Goal: Task Accomplishment & Management: Use online tool/utility

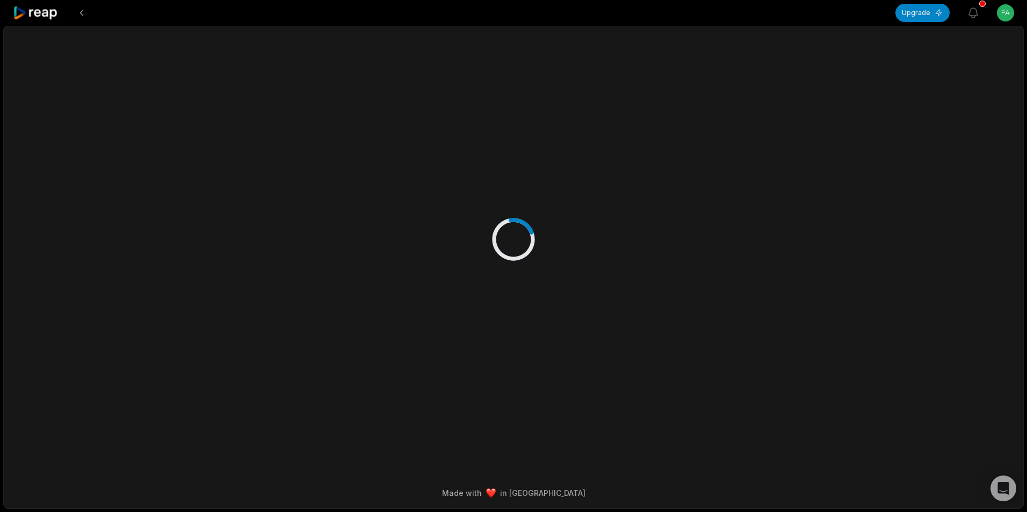
click at [40, 14] on icon at bounding box center [36, 13] width 46 height 15
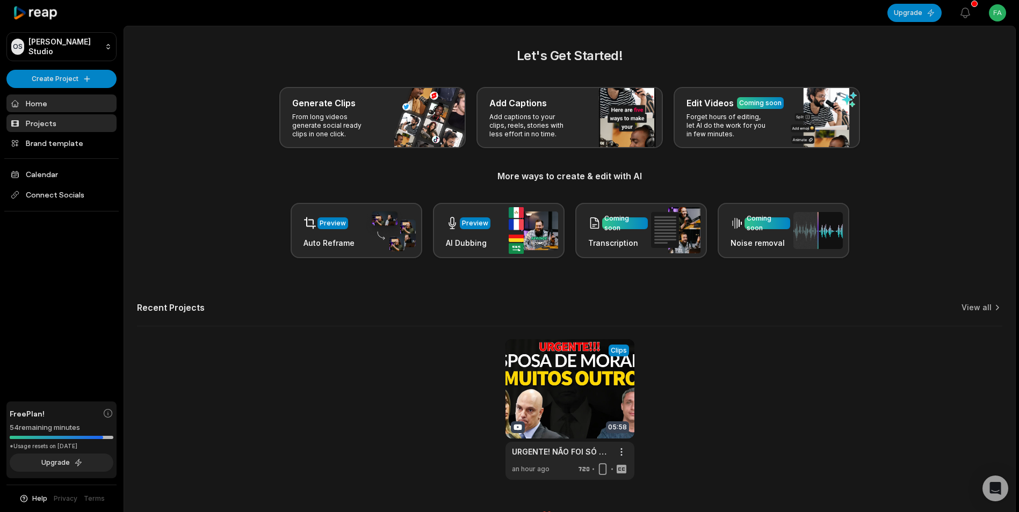
click at [39, 125] on link "Projects" at bounding box center [61, 123] width 110 height 18
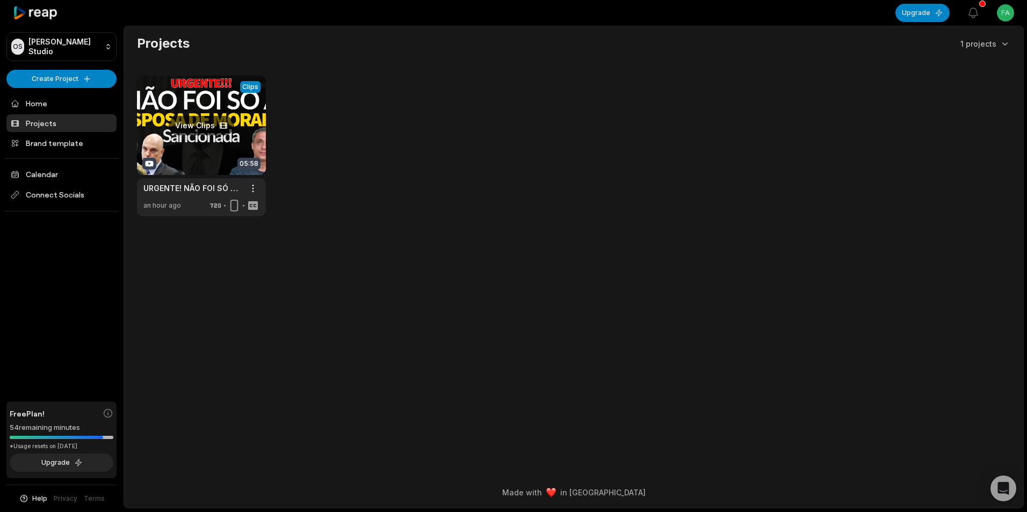
click at [226, 148] on link at bounding box center [201, 146] width 129 height 141
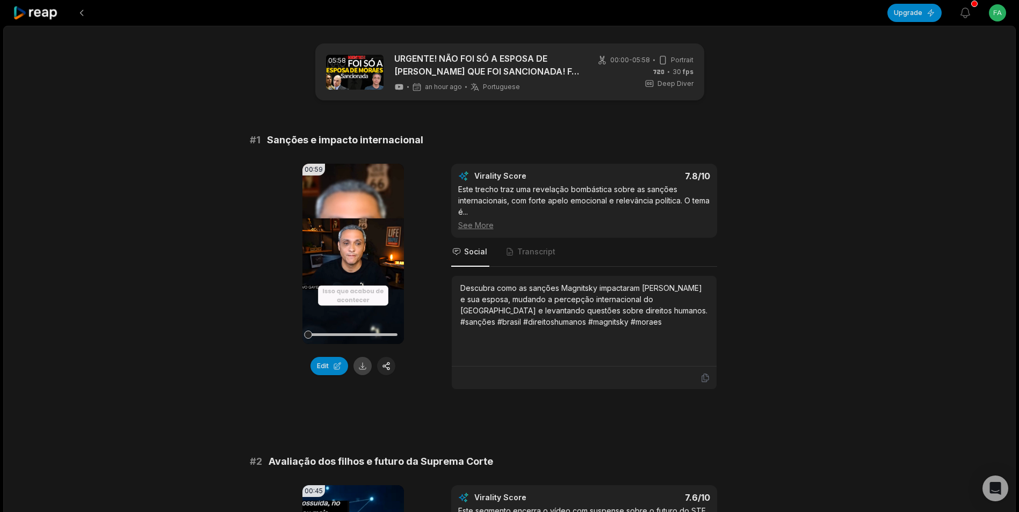
click at [362, 368] on button at bounding box center [362, 366] width 18 height 18
drag, startPoint x: 266, startPoint y: 141, endPoint x: 326, endPoint y: 135, distance: 60.4
click at [326, 135] on span "Sanções e impacto internacional" at bounding box center [345, 140] width 156 height 15
drag, startPoint x: 326, startPoint y: 135, endPoint x: 288, endPoint y: 144, distance: 39.3
click at [288, 144] on span "Sanções e impacto internacional" at bounding box center [345, 140] width 156 height 15
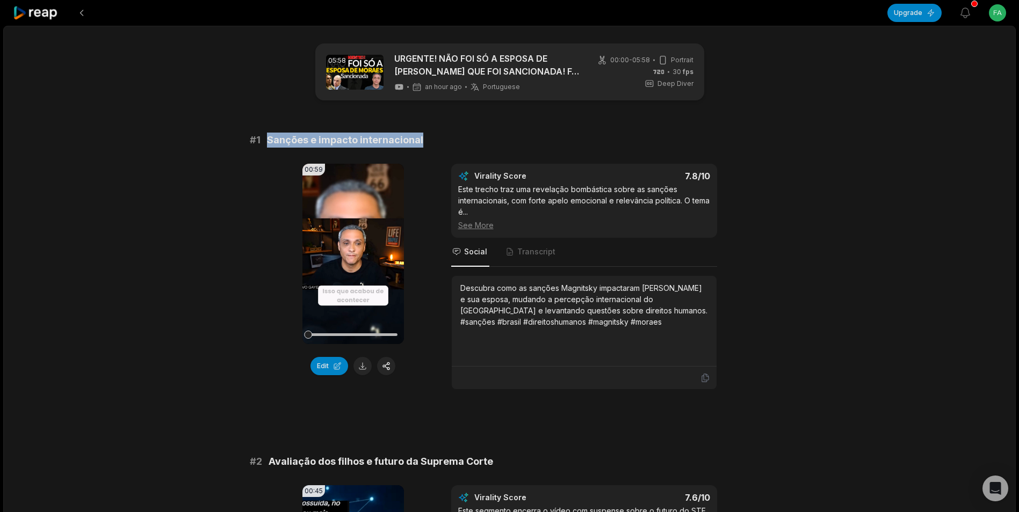
drag, startPoint x: 268, startPoint y: 141, endPoint x: 429, endPoint y: 142, distance: 160.6
click at [429, 142] on div "# 1 Sanções e impacto internacional" at bounding box center [510, 140] width 520 height 15
copy span "Sanções e impacto internacional"
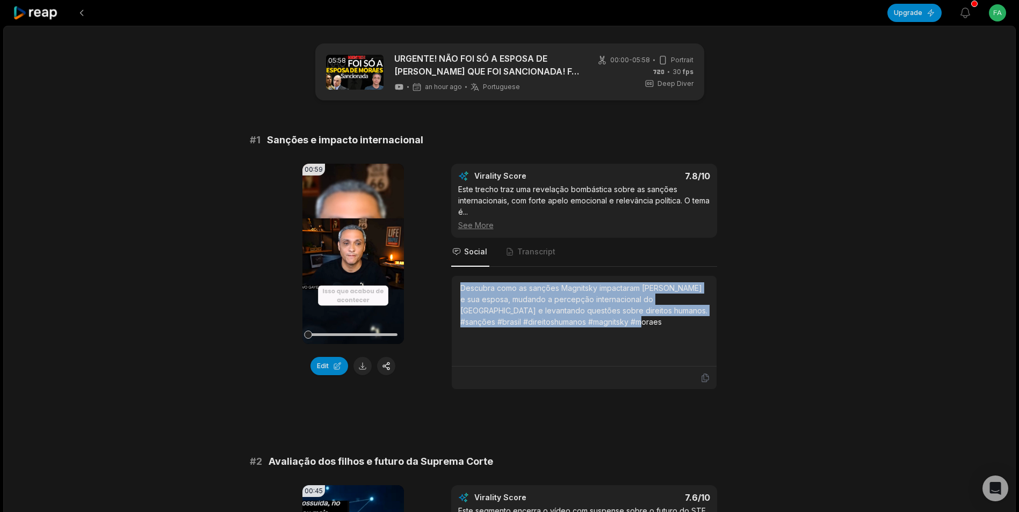
drag, startPoint x: 460, startPoint y: 287, endPoint x: 620, endPoint y: 334, distance: 167.4
click at [620, 334] on div "Descubra como as sanções Magnitsky impactaram [PERSON_NAME] e sua esposa, mudan…" at bounding box center [584, 321] width 248 height 77
copy div "Descubra como as sanções Magnitsky impactaram [PERSON_NAME] e sua esposa, mudan…"
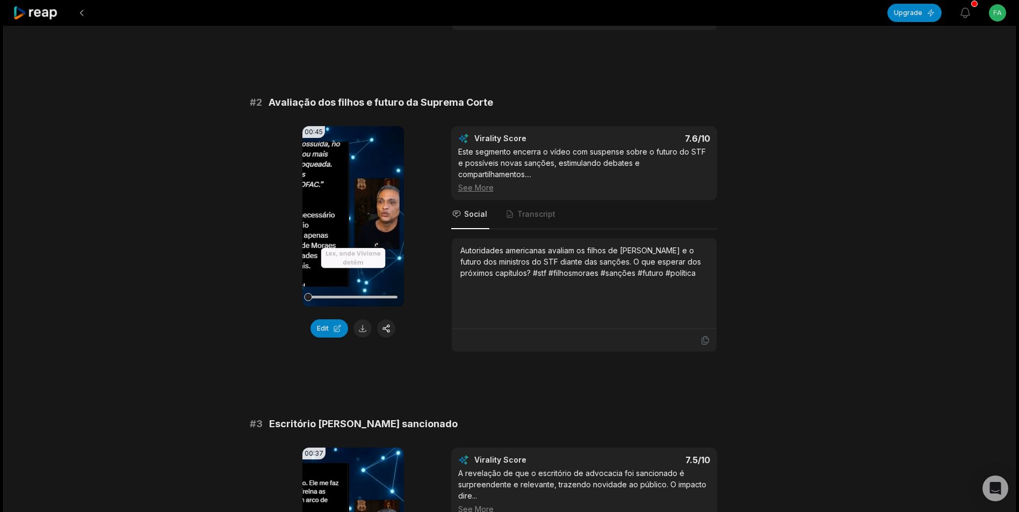
scroll to position [366, 0]
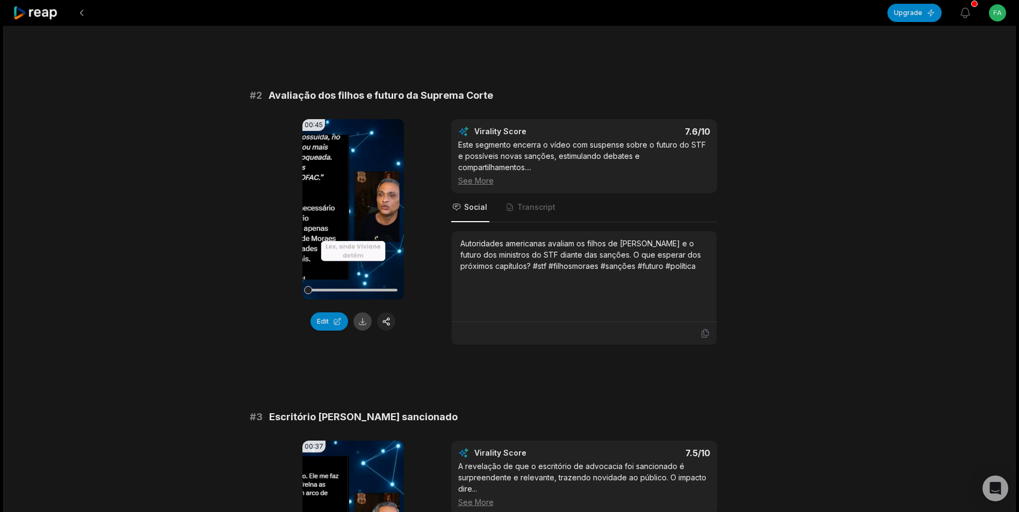
click at [359, 321] on button at bounding box center [362, 322] width 18 height 18
drag, startPoint x: 268, startPoint y: 96, endPoint x: 489, endPoint y: 97, distance: 220.7
click at [489, 97] on span "Avaliação dos filhos e futuro da Suprema Corte" at bounding box center [381, 95] width 224 height 15
copy span "Avaliação dos filhos e futuro da Suprema Corte"
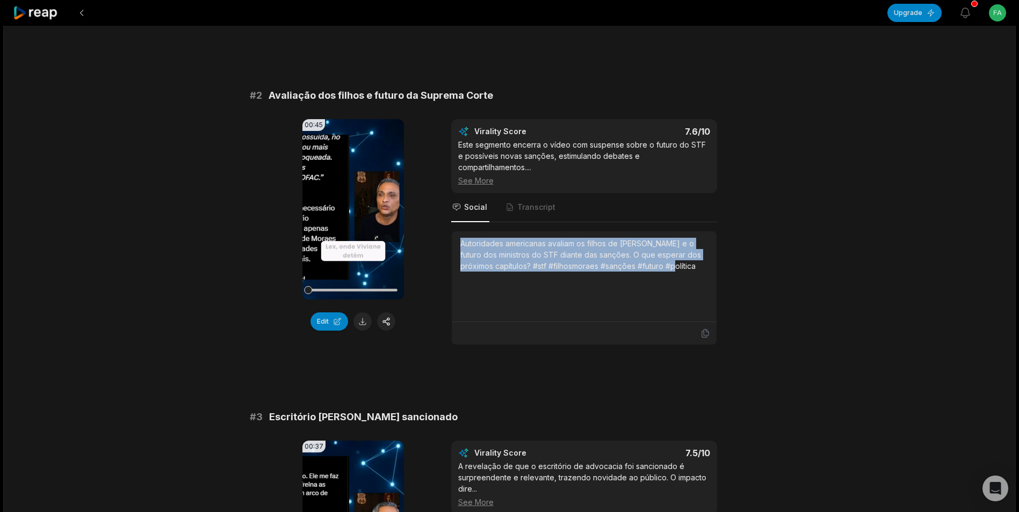
drag, startPoint x: 460, startPoint y: 245, endPoint x: 675, endPoint y: 278, distance: 217.2
click at [675, 278] on div "Autoridades americanas avaliam os filhos de [PERSON_NAME] e o futuro dos minist…" at bounding box center [584, 276] width 248 height 77
copy div "Autoridades americanas avaliam os filhos de [PERSON_NAME] e o futuro dos minist…"
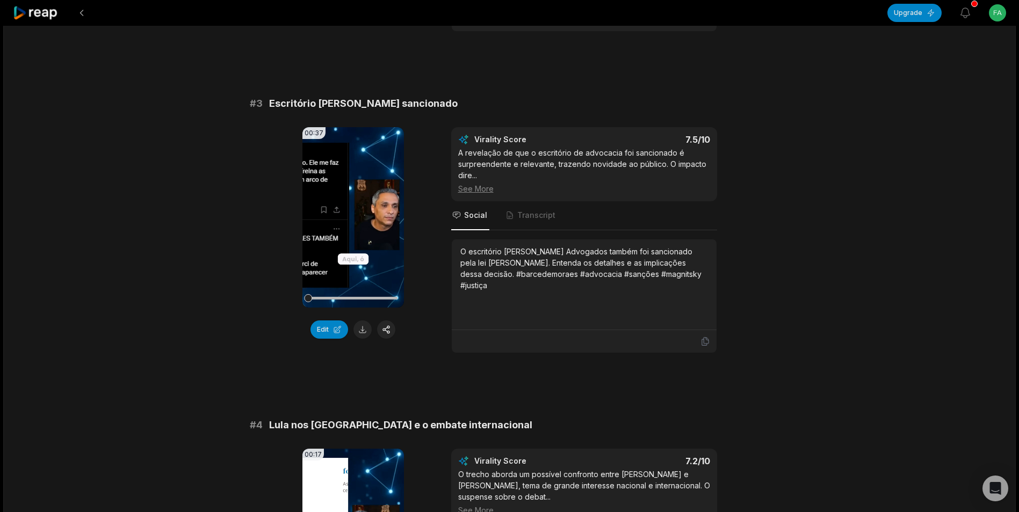
scroll to position [686, 0]
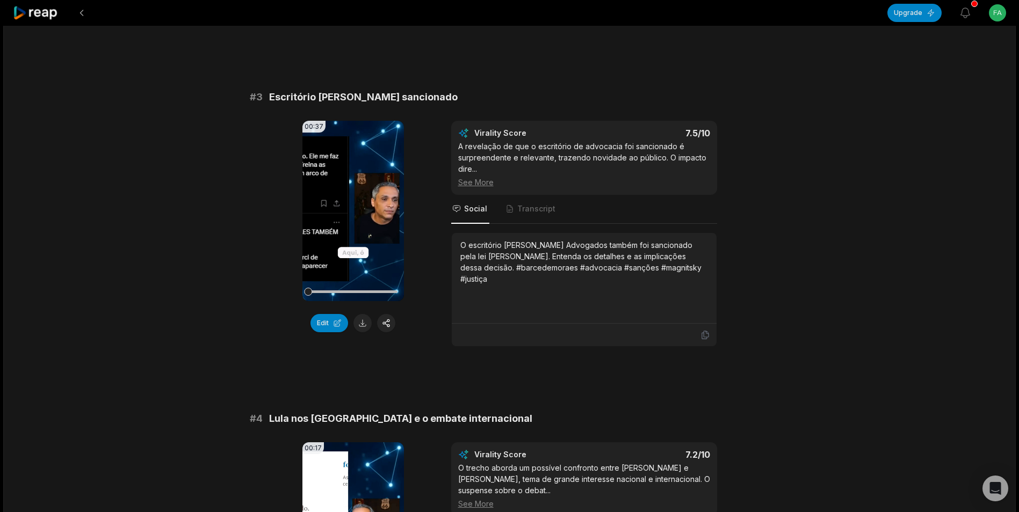
drag, startPoint x: 268, startPoint y: 95, endPoint x: 453, endPoint y: 103, distance: 184.9
click at [453, 103] on div "# 3 Escritório [PERSON_NAME] sancionado" at bounding box center [510, 97] width 520 height 15
copy span "Escritório [PERSON_NAME] sancionado"
click at [365, 328] on button at bounding box center [362, 323] width 18 height 18
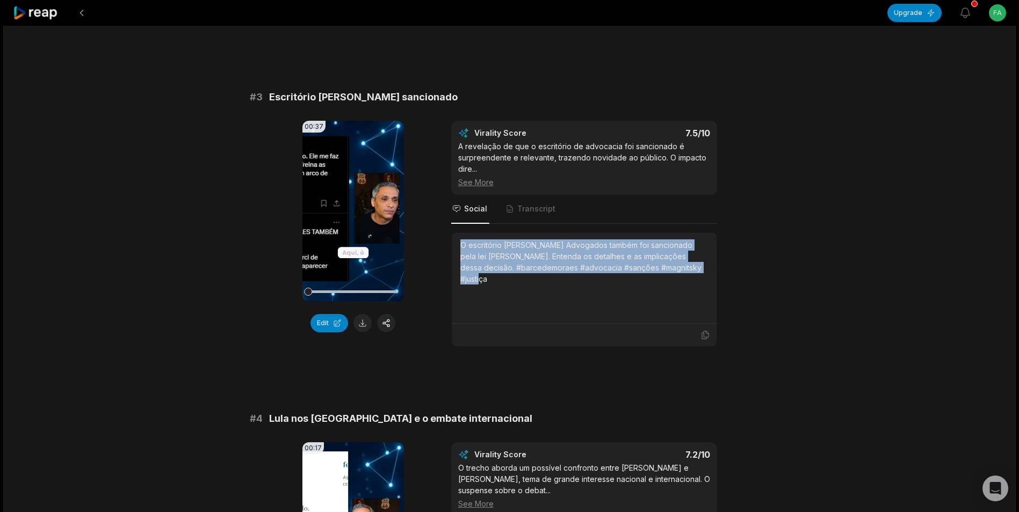
drag, startPoint x: 460, startPoint y: 244, endPoint x: 705, endPoint y: 272, distance: 245.9
click at [705, 272] on div "O escritório [PERSON_NAME] Advogados também foi sancionado pela lei [PERSON_NAM…" at bounding box center [584, 262] width 248 height 45
copy div "O escritório [PERSON_NAME] Advogados também foi sancionado pela lei [PERSON_NAM…"
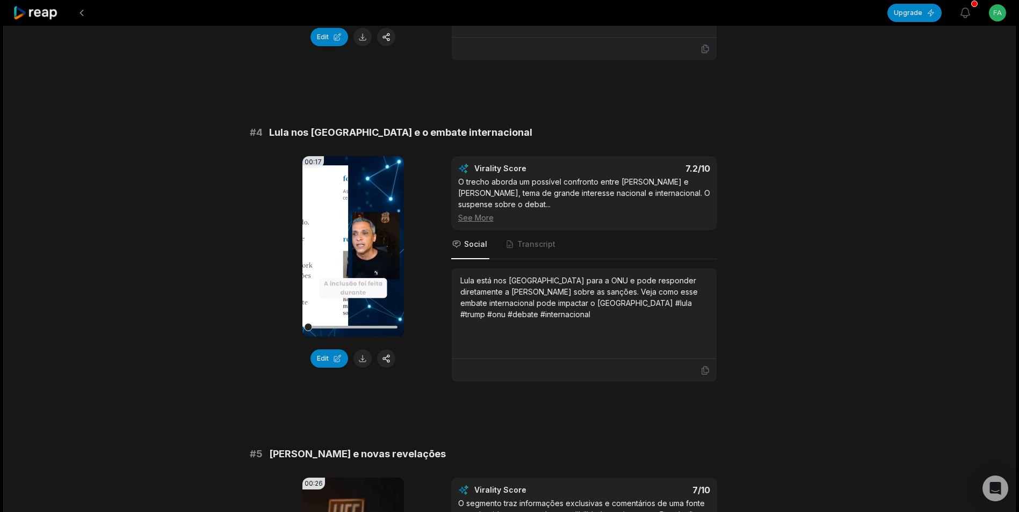
scroll to position [976, 0]
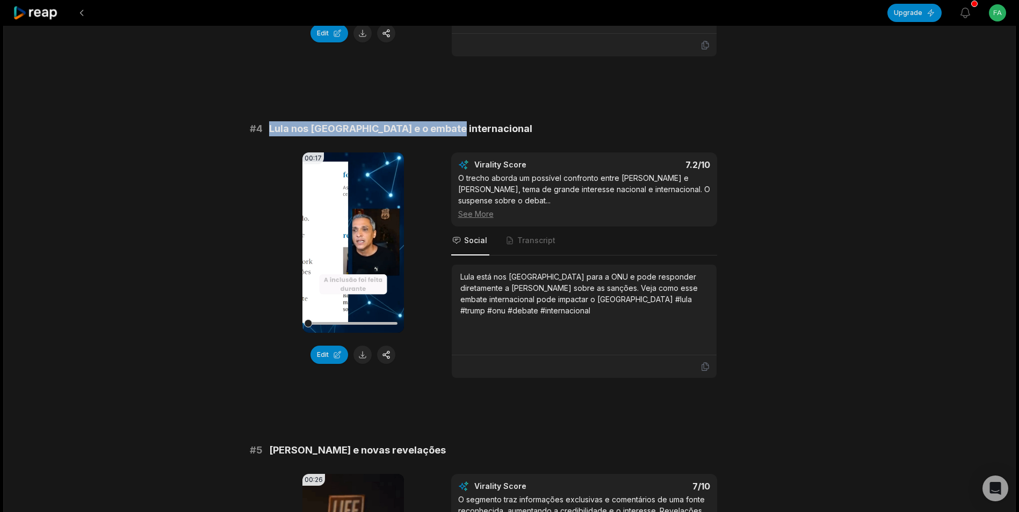
drag, startPoint x: 269, startPoint y: 127, endPoint x: 456, endPoint y: 127, distance: 186.9
click at [456, 127] on div "# 4 Lula nos [GEOGRAPHIC_DATA] e o embate internacional" at bounding box center [510, 128] width 520 height 15
copy span "Lula nos [GEOGRAPHIC_DATA] e o embate internacional"
click at [361, 357] on button at bounding box center [362, 355] width 18 height 18
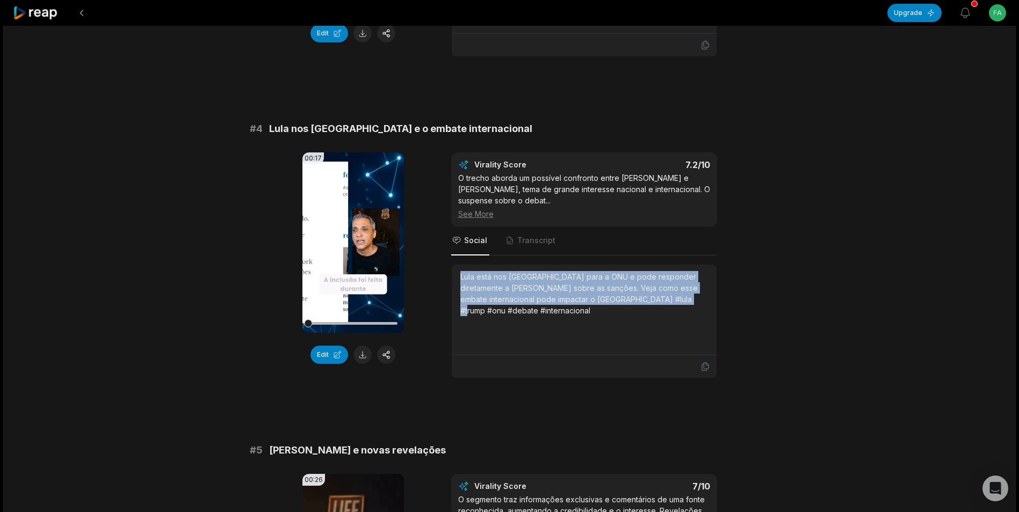
drag, startPoint x: 461, startPoint y: 267, endPoint x: 682, endPoint y: 287, distance: 221.6
click at [682, 287] on div "Lula está nos [GEOGRAPHIC_DATA] para a ONU e pode responder diretamente a [PERS…" at bounding box center [584, 293] width 248 height 45
copy div "Lula está nos [GEOGRAPHIC_DATA] para a ONU e pode responder diretamente a [PERS…"
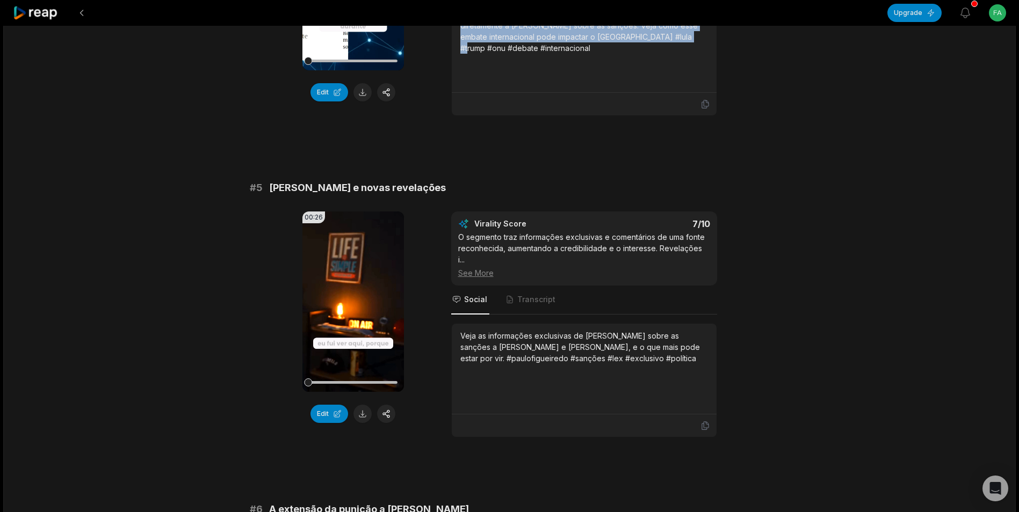
scroll to position [1302, 0]
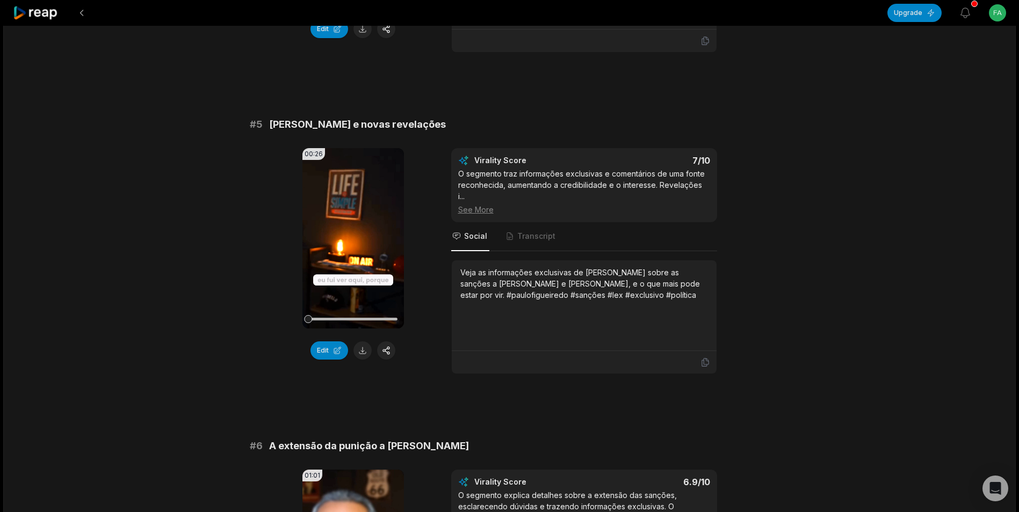
drag, startPoint x: 269, startPoint y: 110, endPoint x: 460, endPoint y: 113, distance: 191.2
click at [460, 117] on div "# 5 [PERSON_NAME] e novas revelações" at bounding box center [510, 124] width 520 height 15
drag, startPoint x: 460, startPoint y: 113, endPoint x: 416, endPoint y: 112, distance: 44.6
copy span "[PERSON_NAME] e novas revelações"
click at [363, 343] on button at bounding box center [362, 351] width 18 height 18
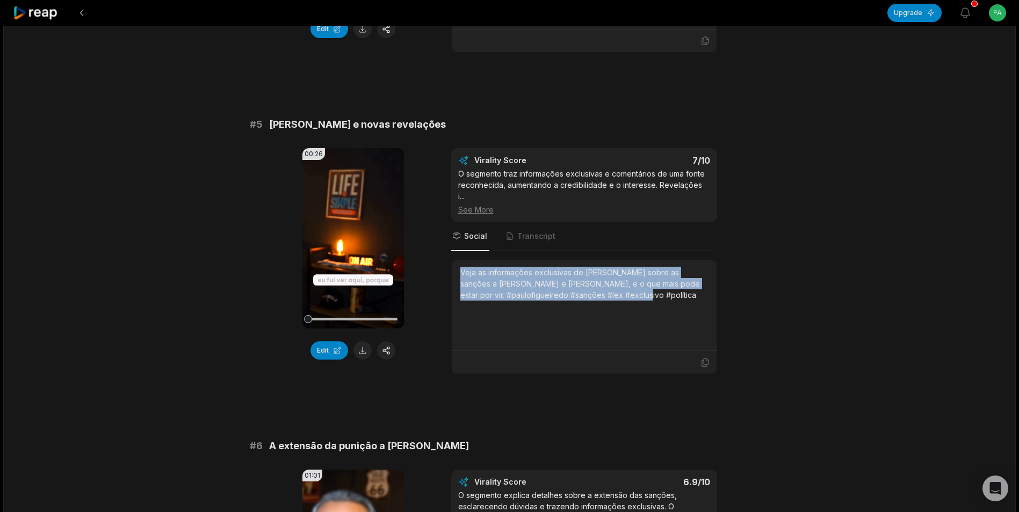
drag, startPoint x: 459, startPoint y: 249, endPoint x: 657, endPoint y: 281, distance: 200.9
click at [657, 281] on div "Veja as informações exclusivas de [PERSON_NAME] sobre as sanções a [PERSON_NAME…" at bounding box center [584, 305] width 265 height 91
copy div "Veja as informações exclusivas de [PERSON_NAME] sobre as sanções a [PERSON_NAME…"
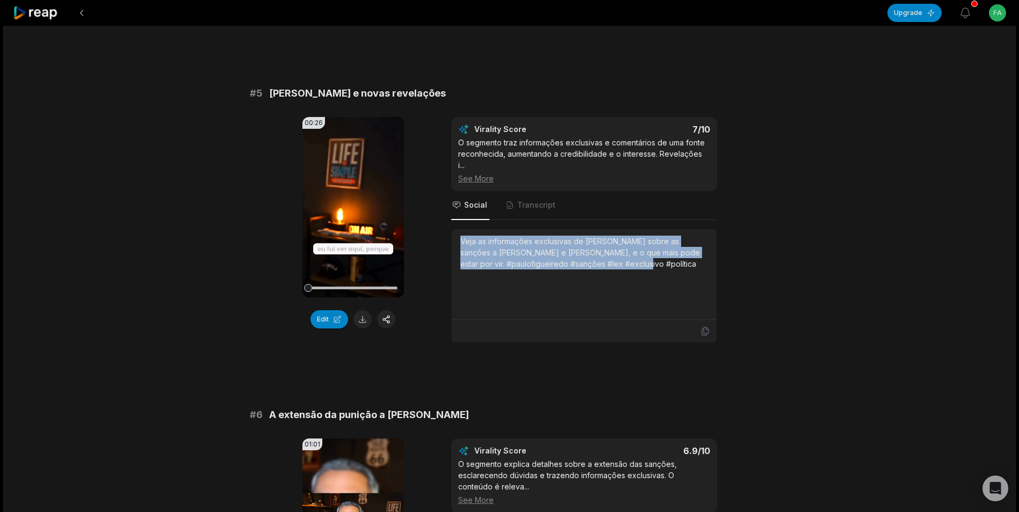
scroll to position [1517, 0]
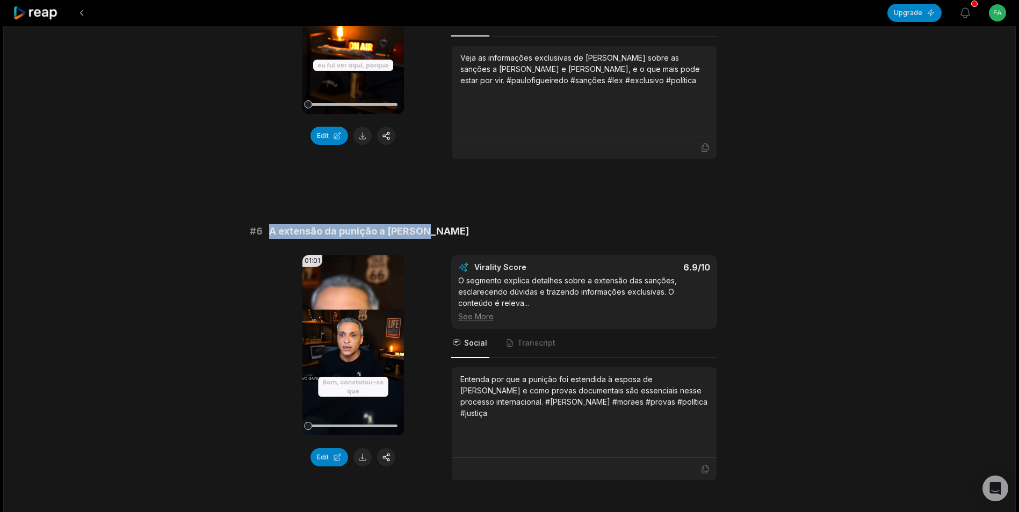
drag, startPoint x: 270, startPoint y: 205, endPoint x: 423, endPoint y: 202, distance: 152.6
click at [423, 224] on div "# 6 A extensão da punição a [PERSON_NAME]" at bounding box center [510, 231] width 520 height 15
click at [361, 448] on button at bounding box center [362, 457] width 18 height 18
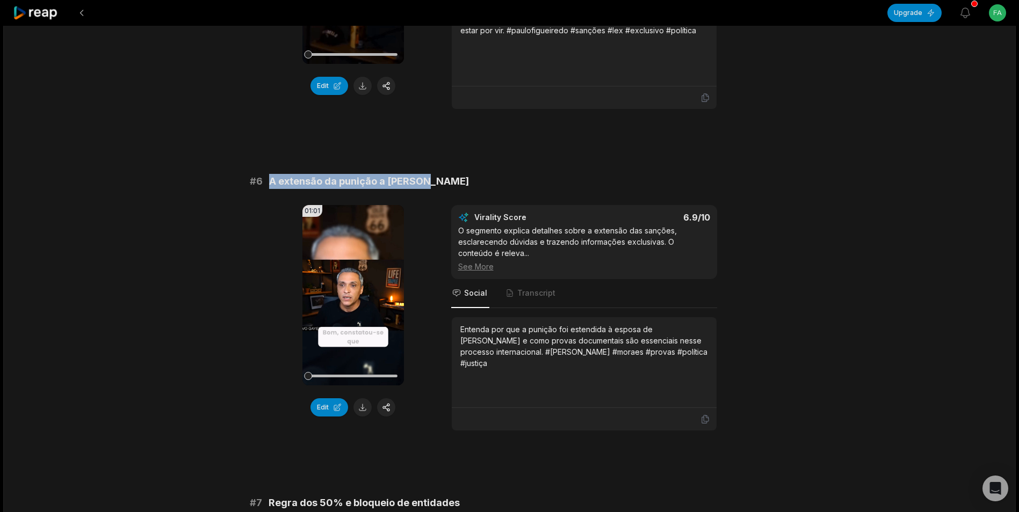
scroll to position [1643, 0]
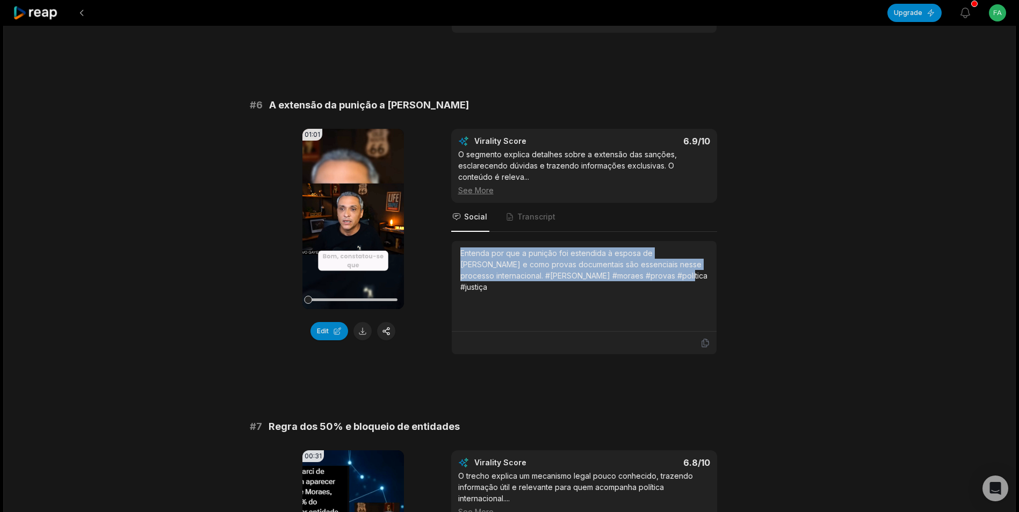
drag, startPoint x: 472, startPoint y: 235, endPoint x: 627, endPoint y: 260, distance: 157.8
click at [627, 260] on div "Entenda por que a punição foi estendida à esposa de [PERSON_NAME] e como provas…" at bounding box center [584, 286] width 248 height 77
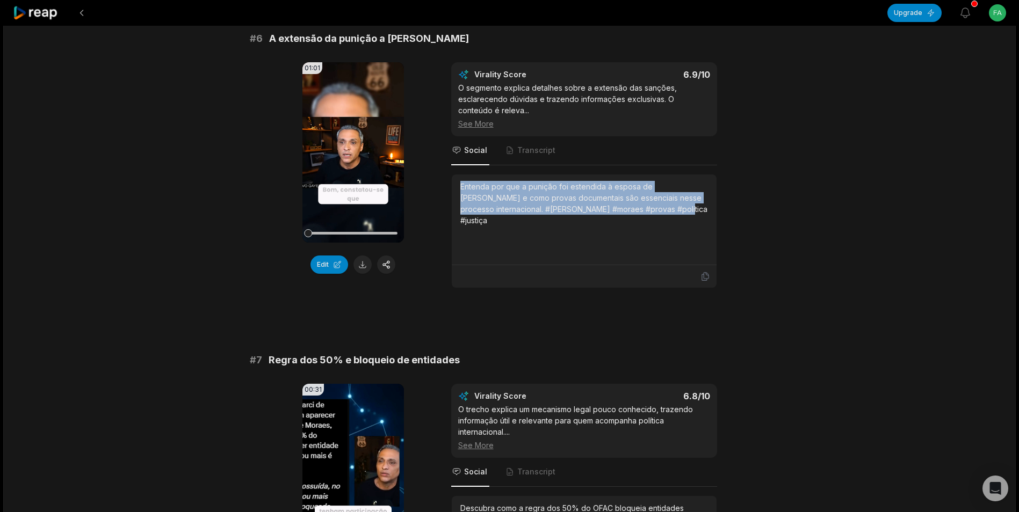
scroll to position [1700, 0]
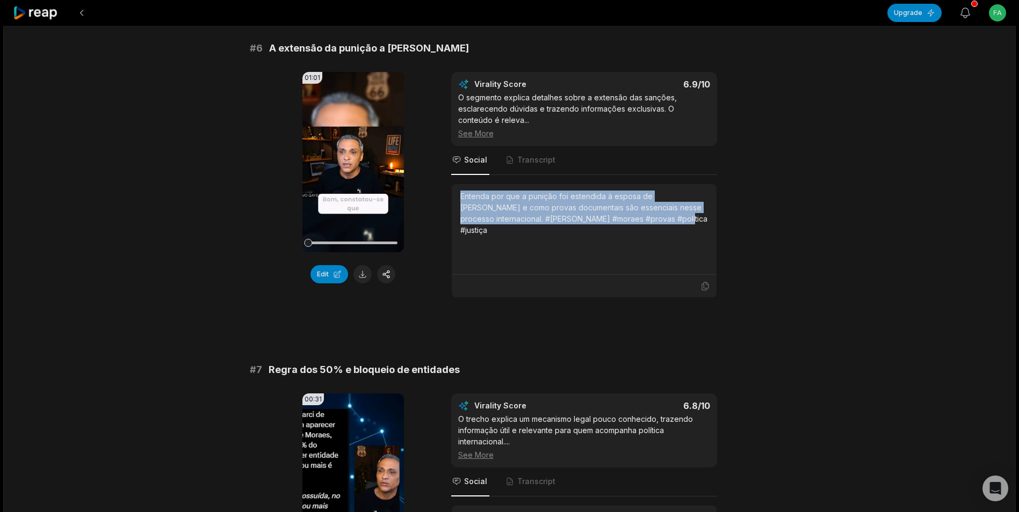
click at [968, 12] on icon "button" at bounding box center [965, 12] width 13 height 13
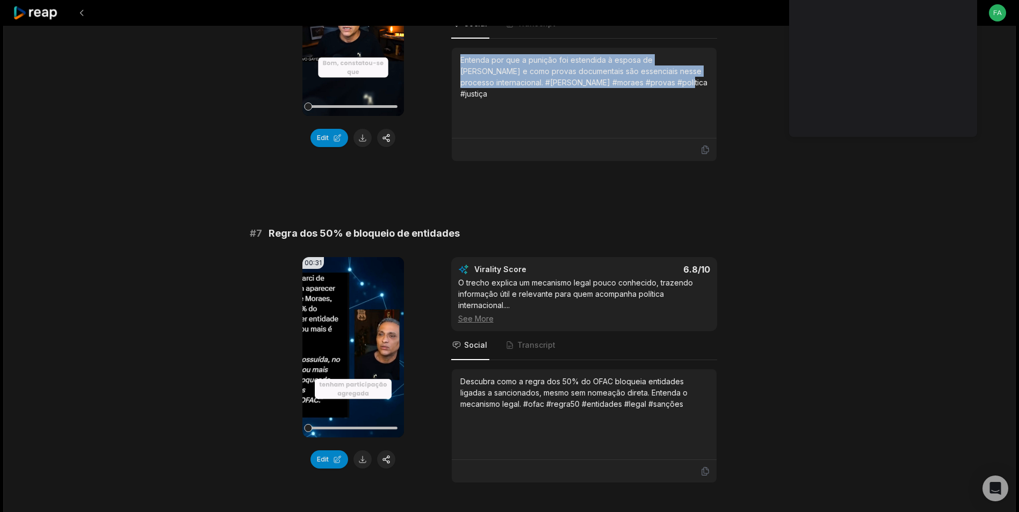
scroll to position [1930, 0]
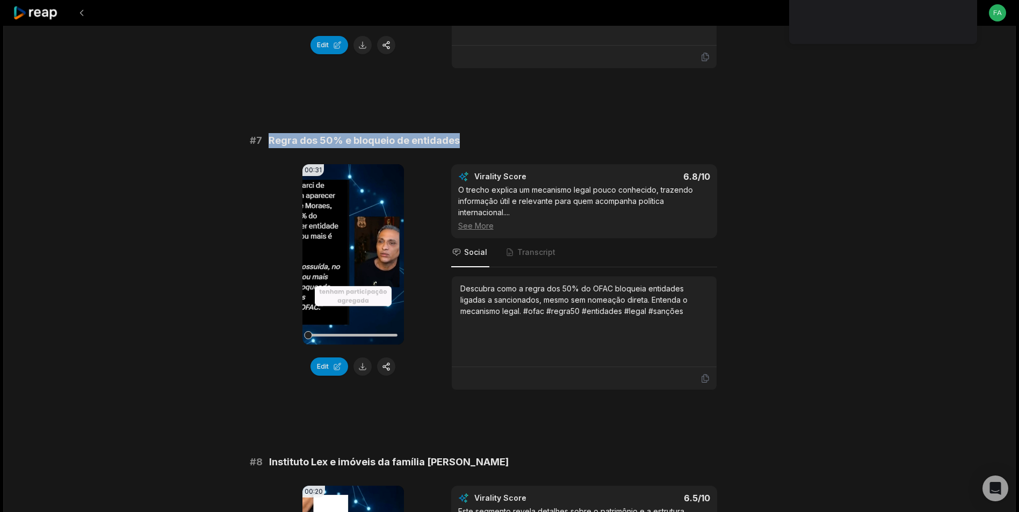
drag, startPoint x: 268, startPoint y: 115, endPoint x: 455, endPoint y: 121, distance: 187.5
click at [455, 133] on div "# 7 Regra dos 50% e bloqueio de entidades" at bounding box center [510, 140] width 520 height 15
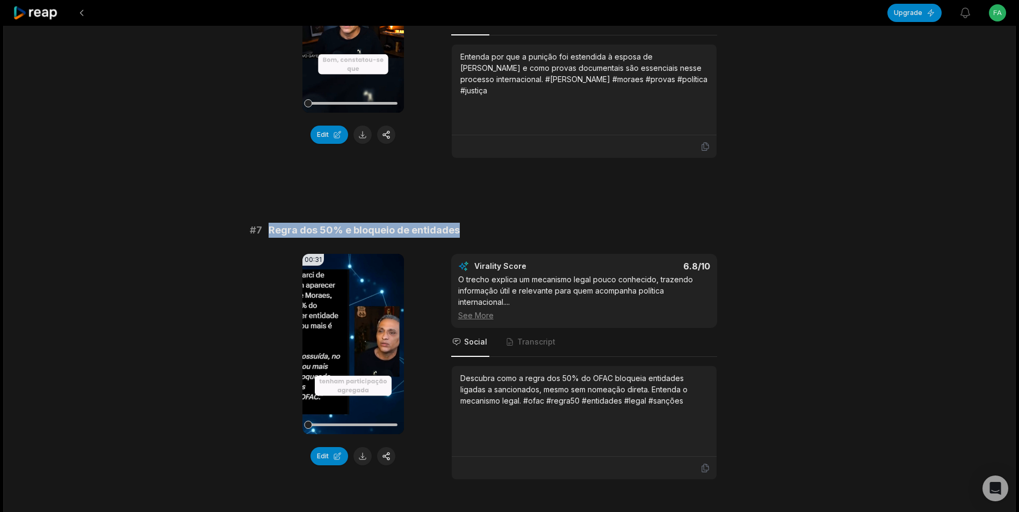
scroll to position [1887, 0]
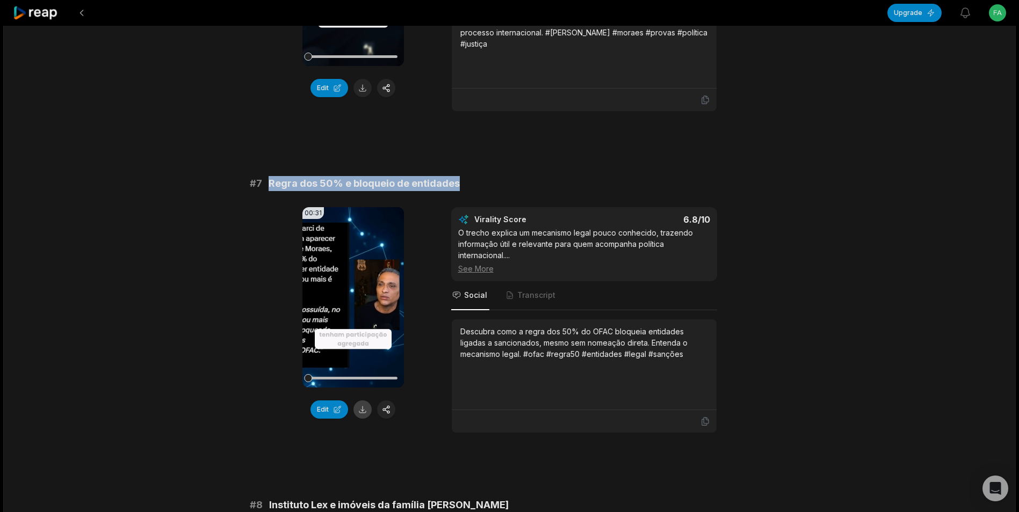
click at [364, 401] on button at bounding box center [362, 410] width 18 height 18
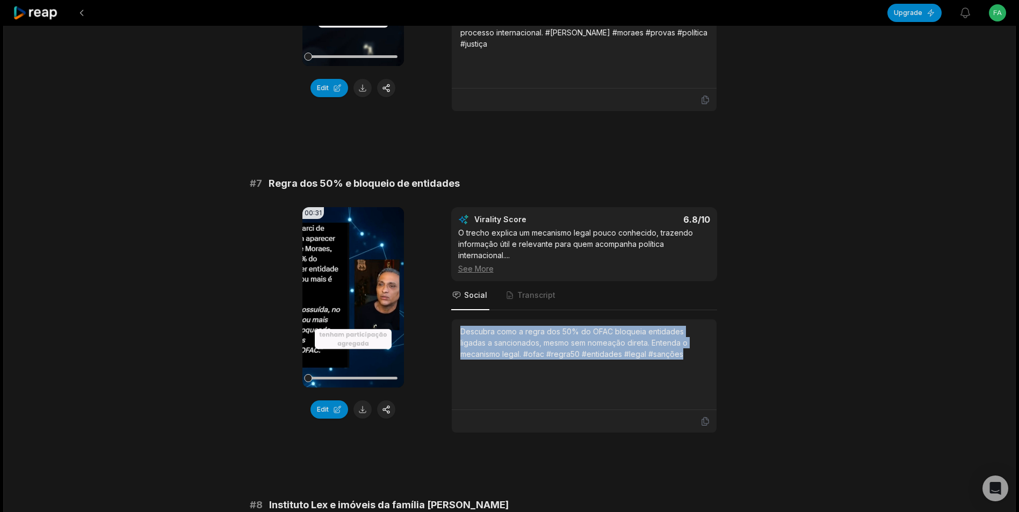
drag, startPoint x: 458, startPoint y: 310, endPoint x: 649, endPoint y: 339, distance: 192.9
click at [649, 339] on div "Descubra como a regra dos 50% do OFAC bloqueia entidades ligadas a sancionados,…" at bounding box center [584, 365] width 265 height 91
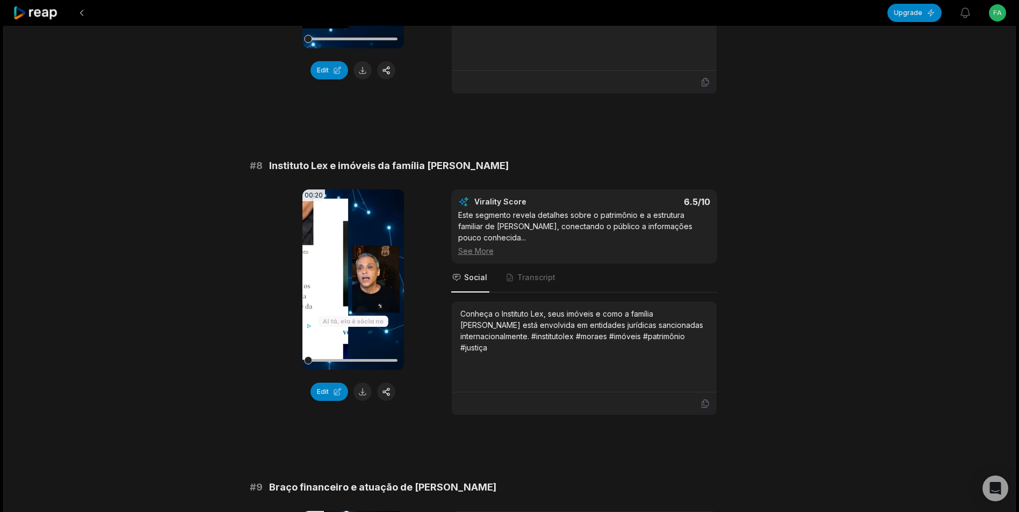
scroll to position [2256, 0]
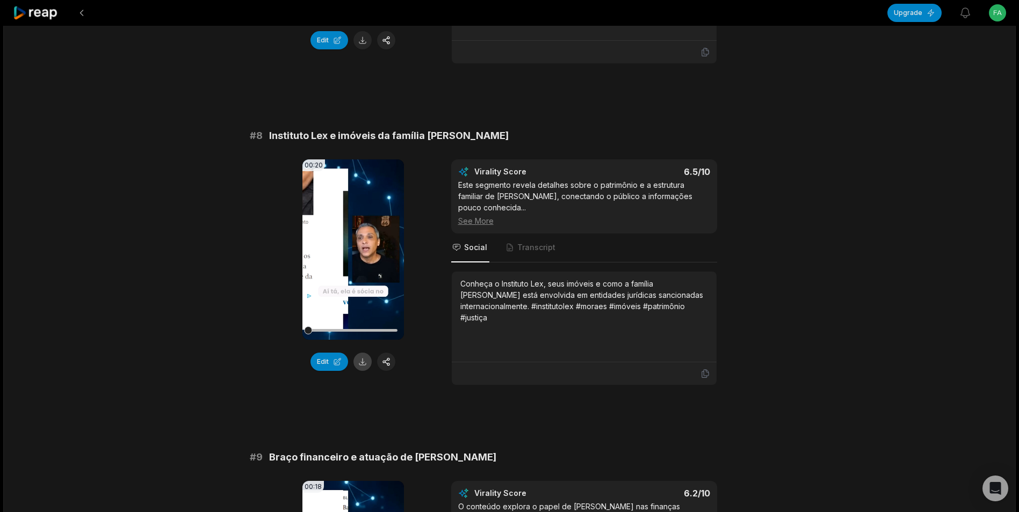
click at [361, 353] on button at bounding box center [362, 362] width 18 height 18
drag, startPoint x: 269, startPoint y: 114, endPoint x: 463, endPoint y: 107, distance: 194.0
click at [463, 128] on div "# 8 Instituto Lex e imóveis da família [PERSON_NAME]" at bounding box center [510, 135] width 520 height 15
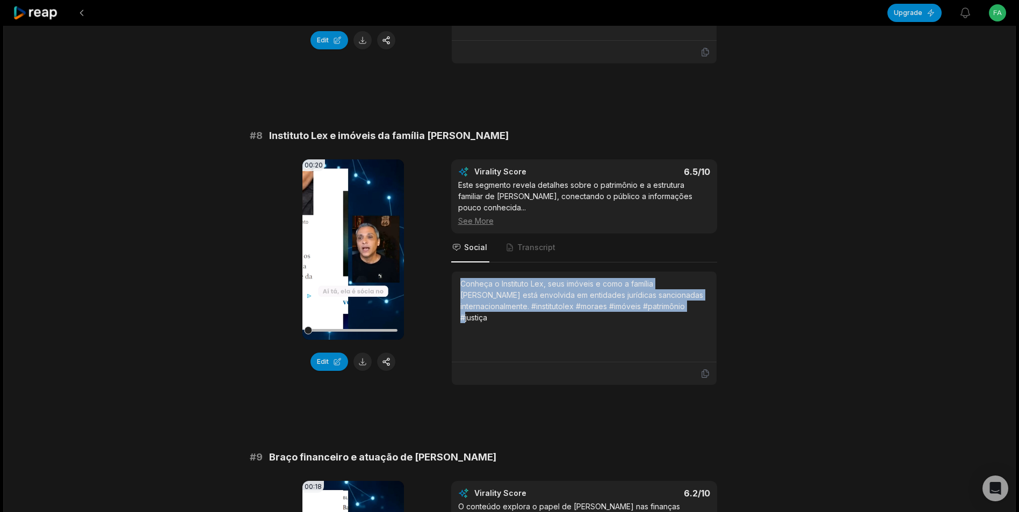
drag, startPoint x: 462, startPoint y: 260, endPoint x: 656, endPoint y: 288, distance: 196.4
click at [656, 288] on div "Conheça o Instituto Lex, seus imóveis e como a família [PERSON_NAME] está envol…" at bounding box center [584, 300] width 248 height 45
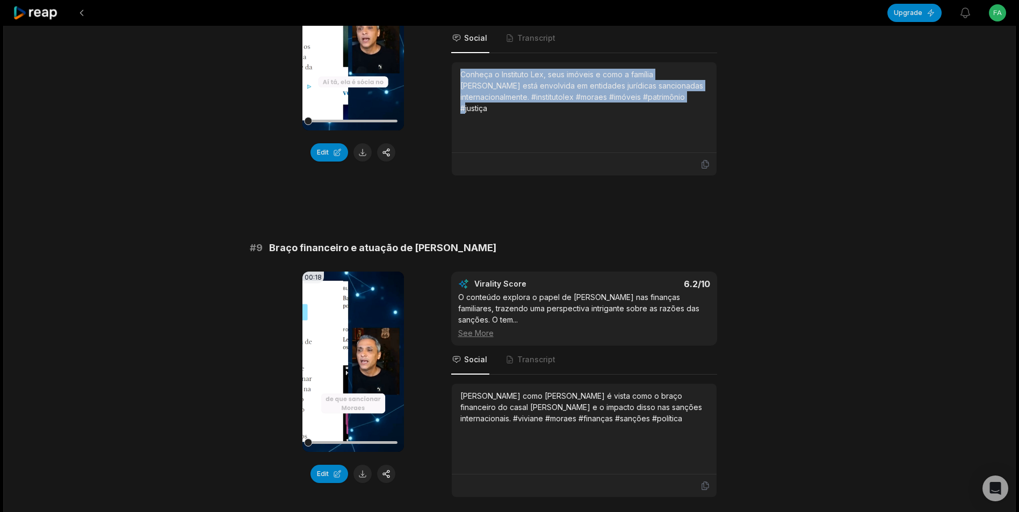
scroll to position [2510, 0]
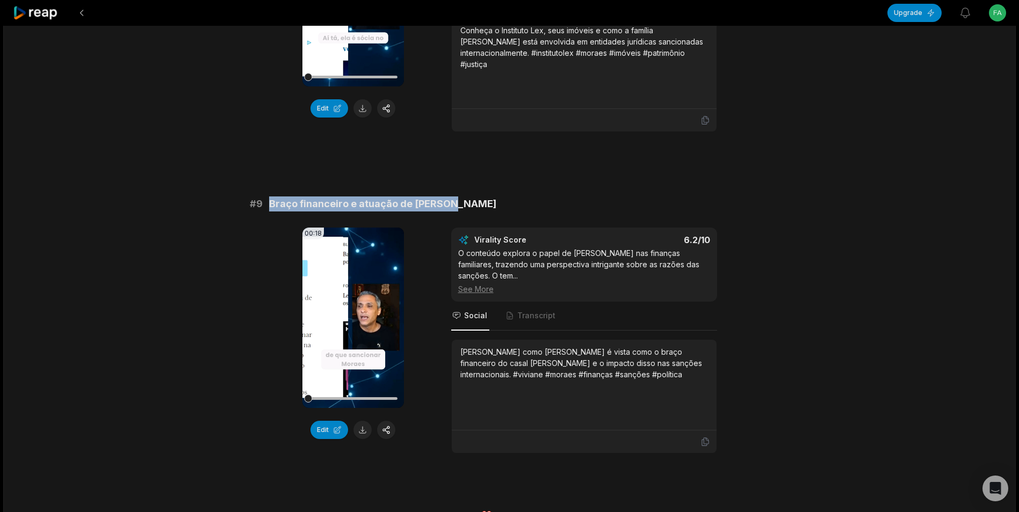
drag, startPoint x: 269, startPoint y: 181, endPoint x: 452, endPoint y: 175, distance: 183.8
click at [452, 197] on div "# 9 Braço financeiro e atuação de [PERSON_NAME]" at bounding box center [510, 204] width 520 height 15
click at [361, 421] on button at bounding box center [362, 430] width 18 height 18
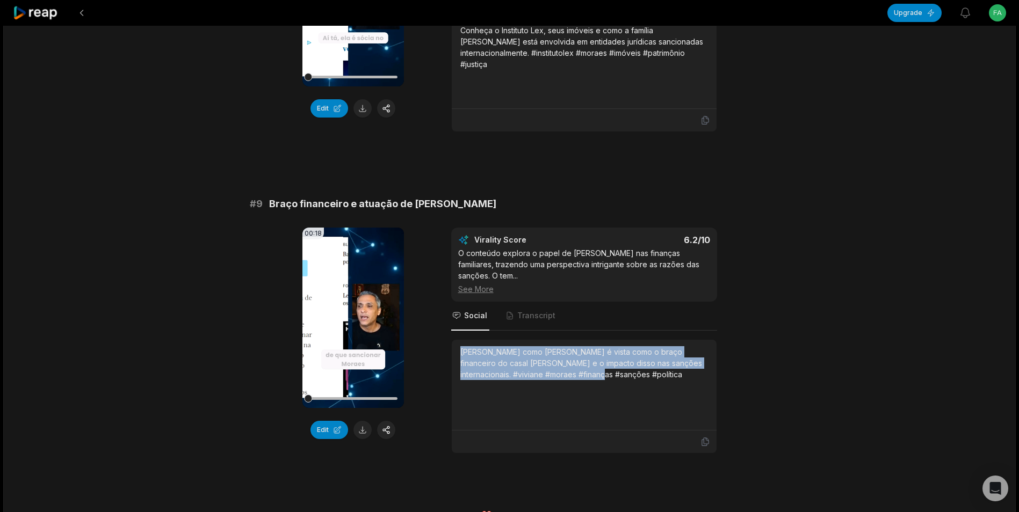
drag, startPoint x: 461, startPoint y: 329, endPoint x: 599, endPoint y: 372, distance: 144.7
click at [599, 372] on div "[PERSON_NAME] como [PERSON_NAME] é vista como o braço financeiro do casal [PERS…" at bounding box center [584, 384] width 248 height 77
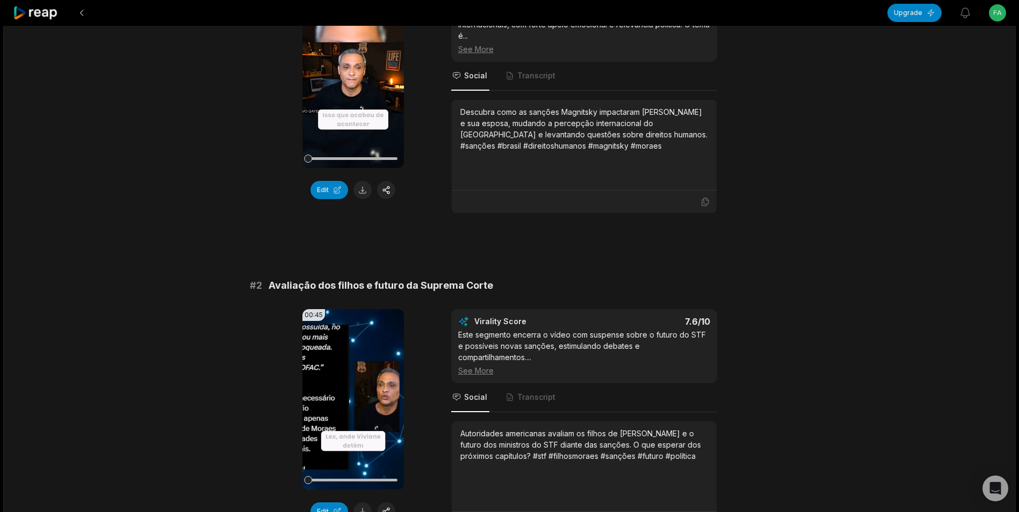
scroll to position [0, 0]
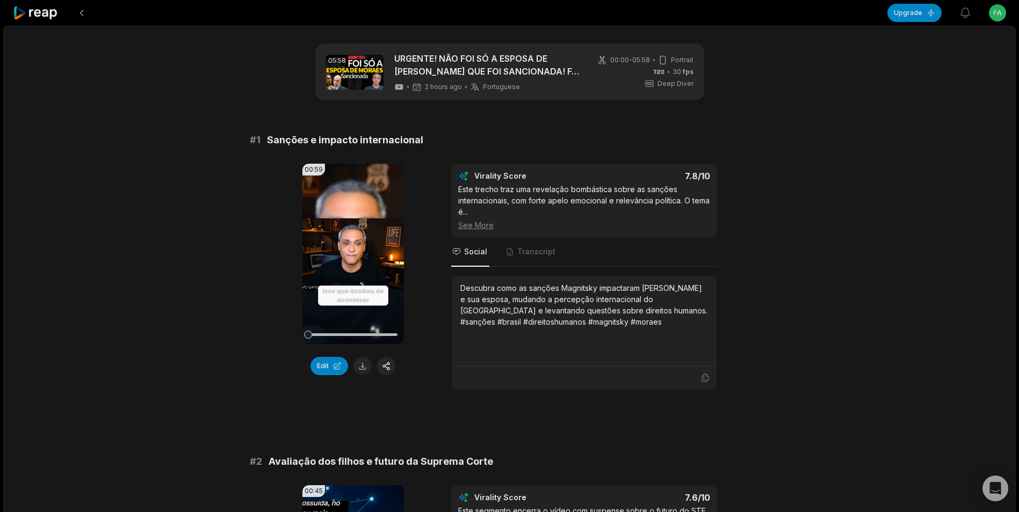
click at [42, 13] on icon at bounding box center [36, 13] width 46 height 15
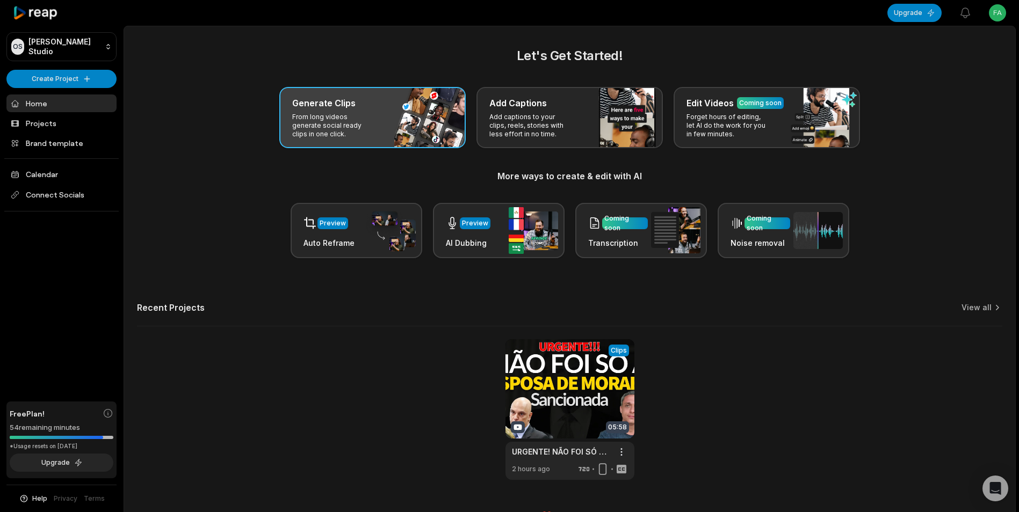
click at [342, 116] on p "From long videos generate social ready clips in one click." at bounding box center [333, 126] width 83 height 26
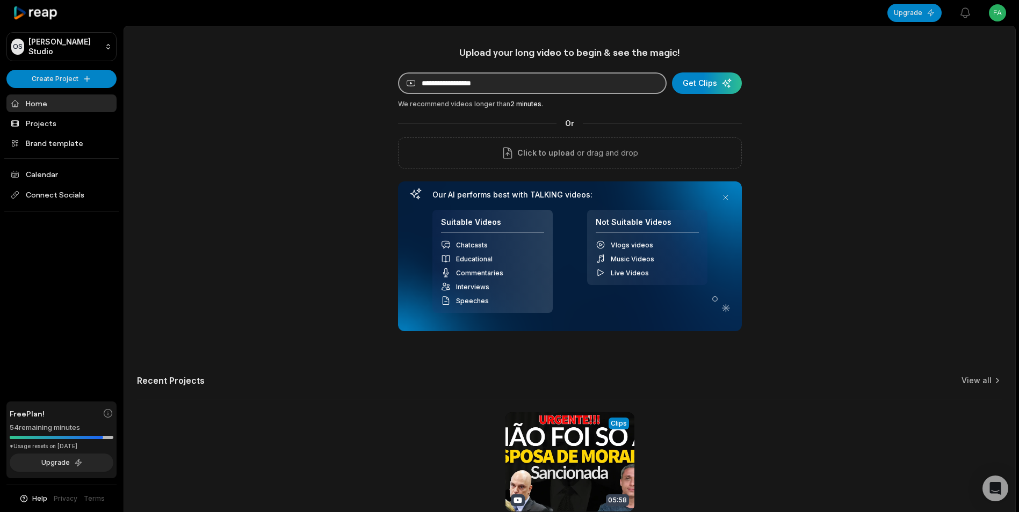
click at [562, 82] on input at bounding box center [532, 83] width 269 height 21
paste input "**********"
type input "**********"
click at [711, 82] on div "submit" at bounding box center [707, 83] width 70 height 21
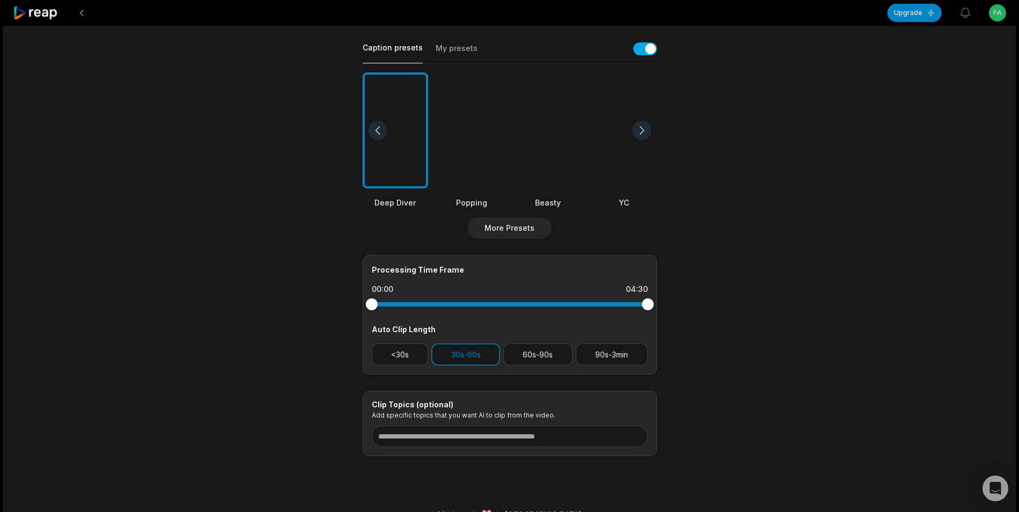
scroll to position [266, 0]
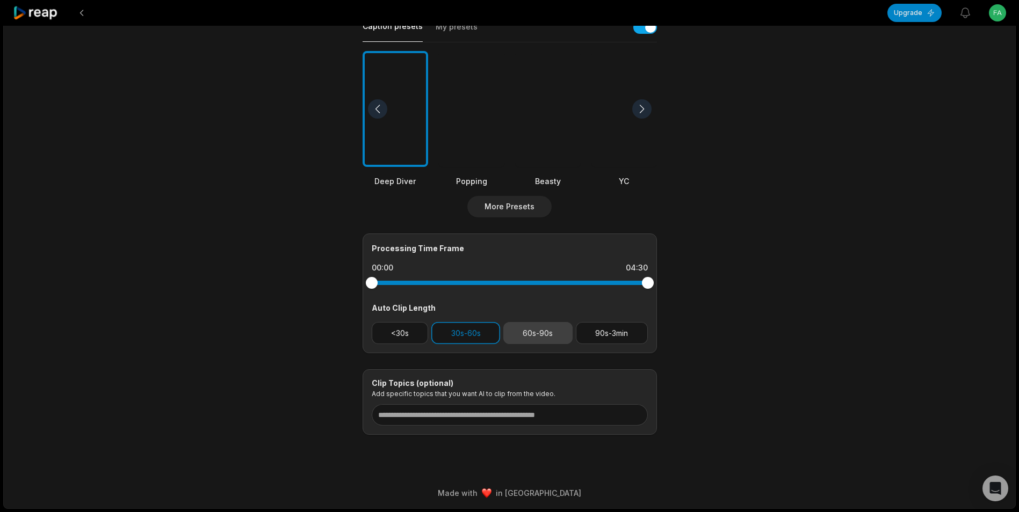
click at [552, 336] on button "60s-90s" at bounding box center [537, 333] width 69 height 22
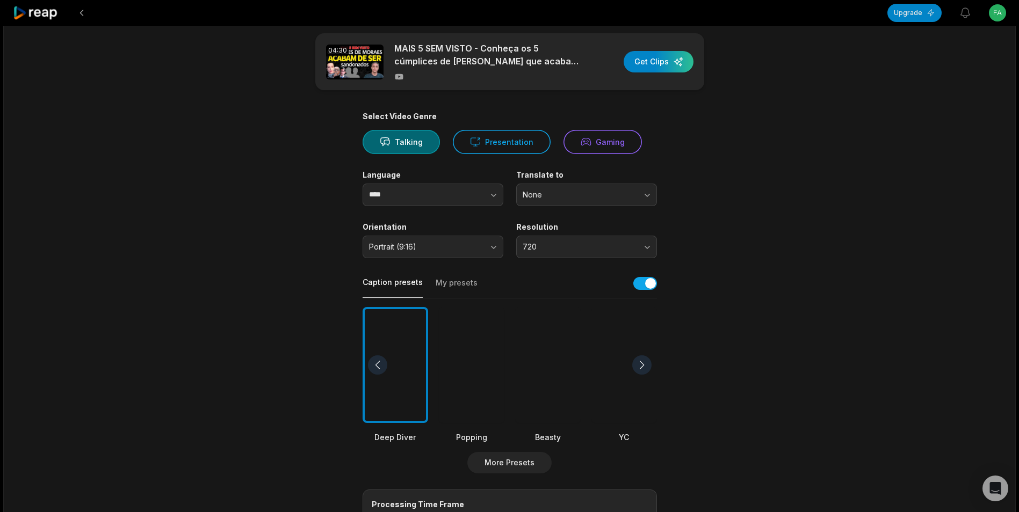
scroll to position [0, 0]
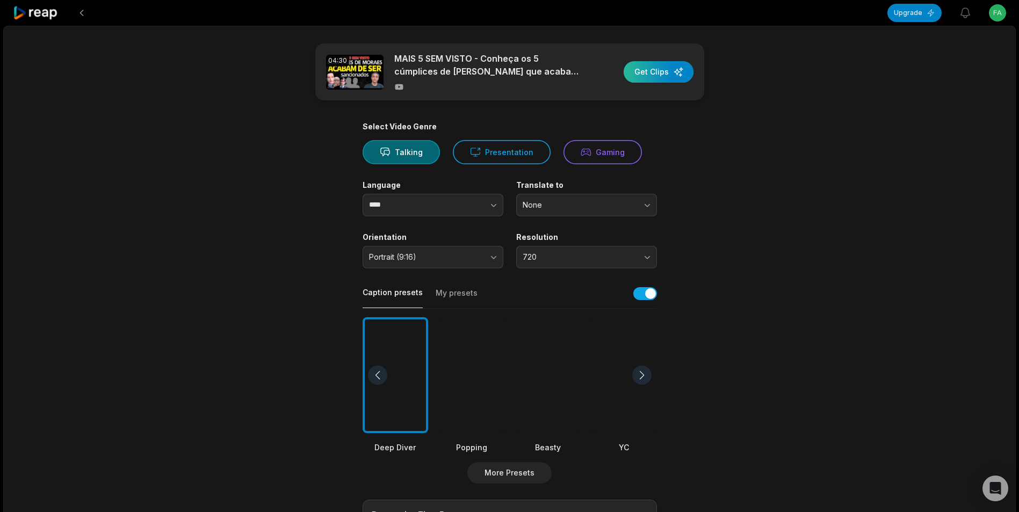
click at [654, 68] on div "button" at bounding box center [659, 71] width 70 height 21
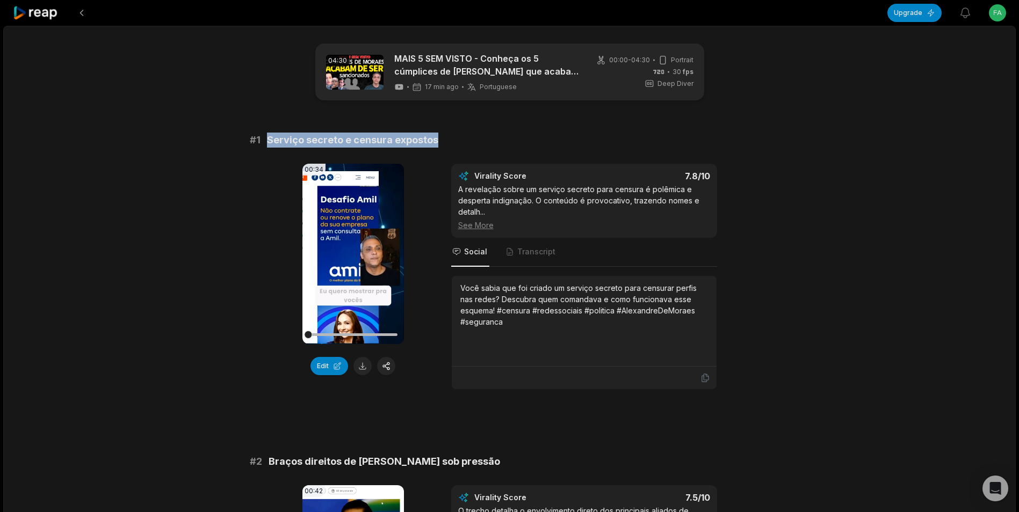
drag, startPoint x: 268, startPoint y: 139, endPoint x: 444, endPoint y: 142, distance: 175.7
click at [444, 142] on div "# 1 Serviço secreto e censura expostos" at bounding box center [510, 140] width 520 height 15
copy span "Serviço secreto e censura expostos"
click at [365, 365] on button at bounding box center [362, 366] width 18 height 18
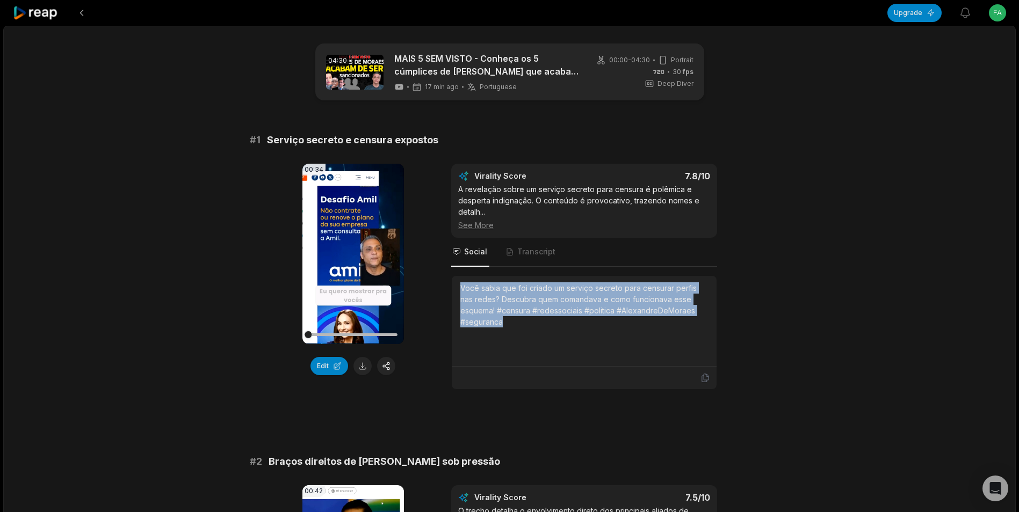
drag, startPoint x: 460, startPoint y: 287, endPoint x: 513, endPoint y: 323, distance: 63.8
click at [513, 323] on div "Você sabia que foi criado um serviço secreto para censurar perfis nas redes? De…" at bounding box center [584, 305] width 248 height 45
copy div "Você sabia que foi criado um serviço secreto para censurar perfis nas redes? De…"
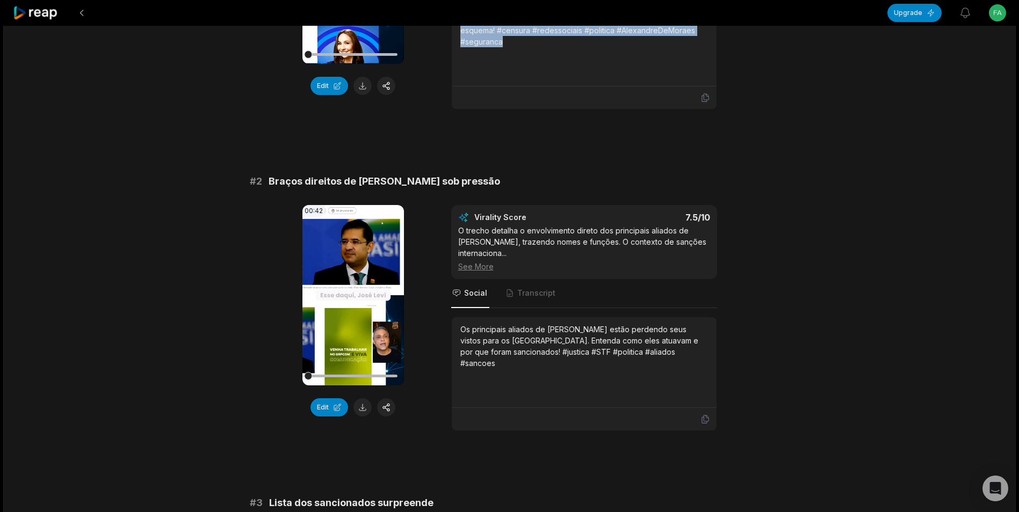
scroll to position [343, 0]
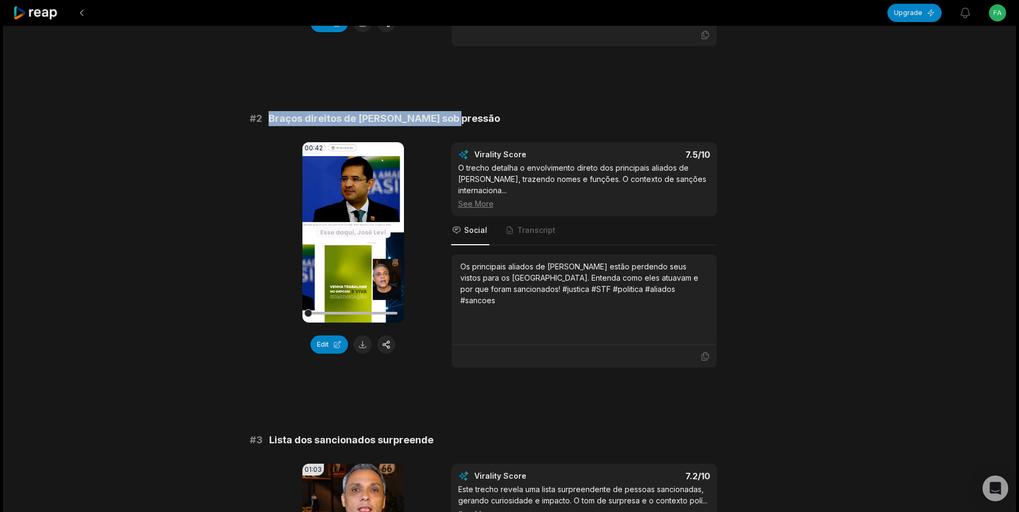
drag, startPoint x: 270, startPoint y: 115, endPoint x: 461, endPoint y: 113, distance: 191.2
click at [461, 113] on div "# 2 Braços direitos de Moraes sob pressão" at bounding box center [510, 118] width 520 height 15
copy span "Braços direitos de [PERSON_NAME] sob pressão"
drag, startPoint x: 922, startPoint y: 318, endPoint x: 994, endPoint y: 272, distance: 85.1
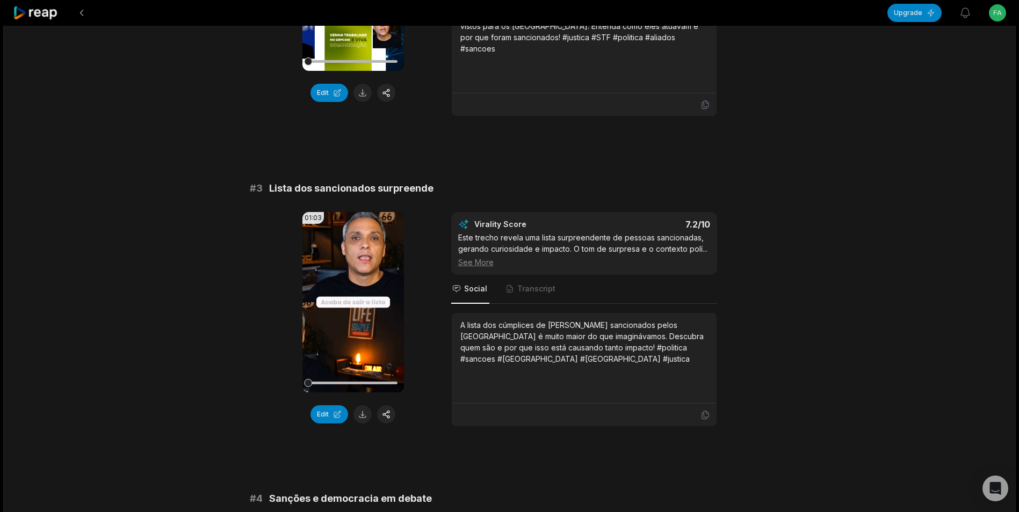
scroll to position [658, 0]
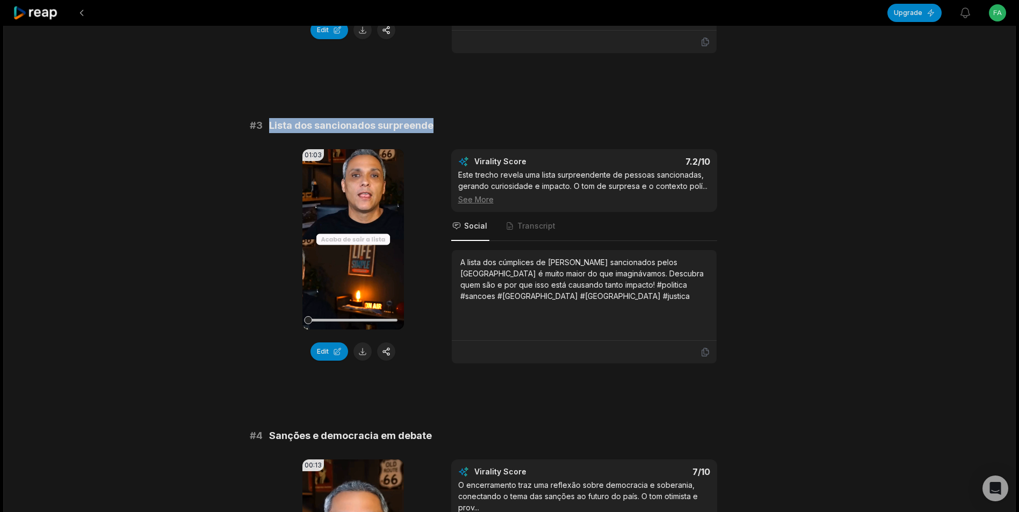
drag, startPoint x: 270, startPoint y: 124, endPoint x: 432, endPoint y: 119, distance: 162.3
click at [432, 119] on div "# 3 Lista dos sancionados surpreende" at bounding box center [510, 125] width 520 height 15
copy span "Lista dos sancionados surpreende"
click at [365, 352] on button at bounding box center [362, 352] width 18 height 18
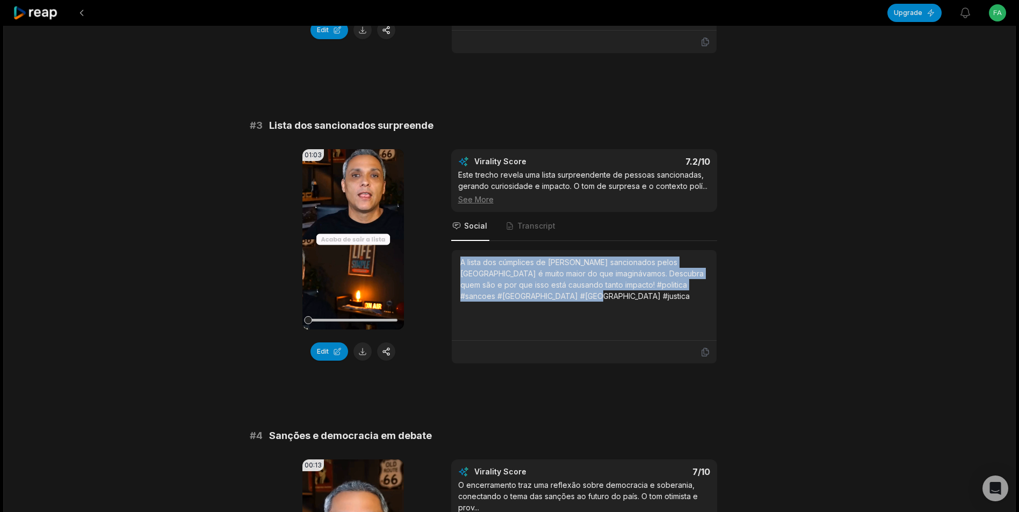
drag, startPoint x: 461, startPoint y: 263, endPoint x: 618, endPoint y: 302, distance: 161.3
click at [618, 302] on div "A lista dos cúmplices de [PERSON_NAME] sancionados pelos [GEOGRAPHIC_DATA] é mu…" at bounding box center [584, 295] width 248 height 77
copy div "A lista dos cúmplices de [PERSON_NAME] sancionados pelos [GEOGRAPHIC_DATA] é mu…"
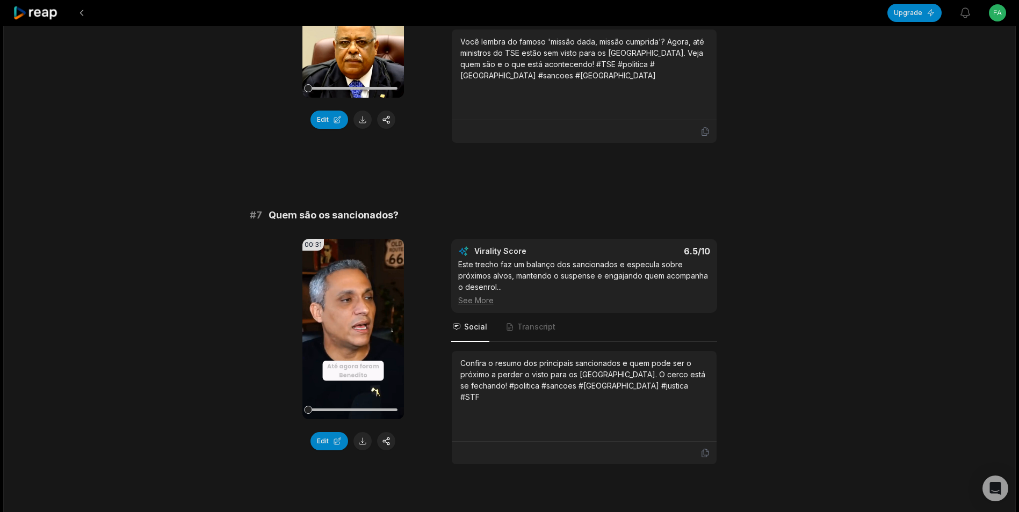
scroll to position [1866, 0]
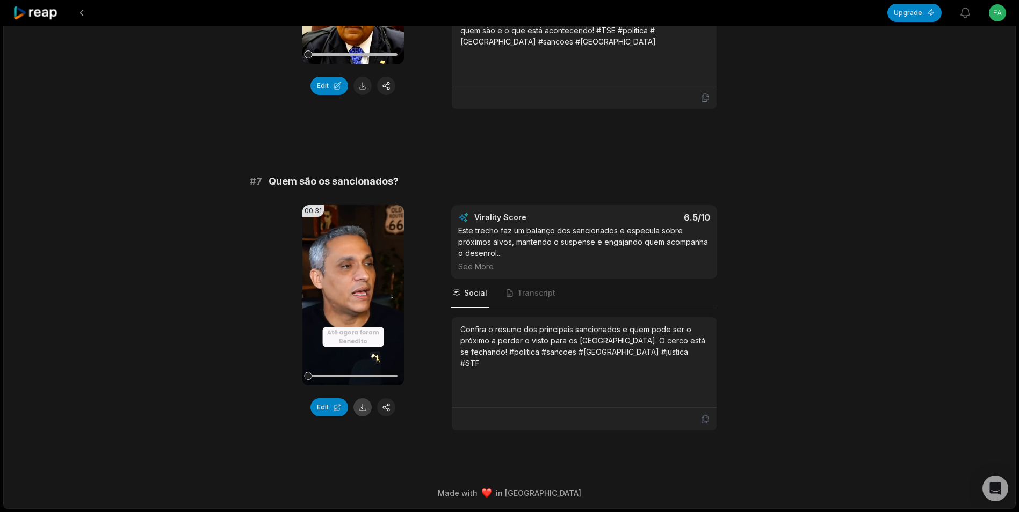
click at [363, 408] on button at bounding box center [362, 408] width 18 height 18
drag, startPoint x: 270, startPoint y: 181, endPoint x: 407, endPoint y: 176, distance: 137.1
click at [407, 176] on div "# 7 Quem são os sancionados?" at bounding box center [510, 181] width 520 height 15
copy span "Quem são os sancionados?"
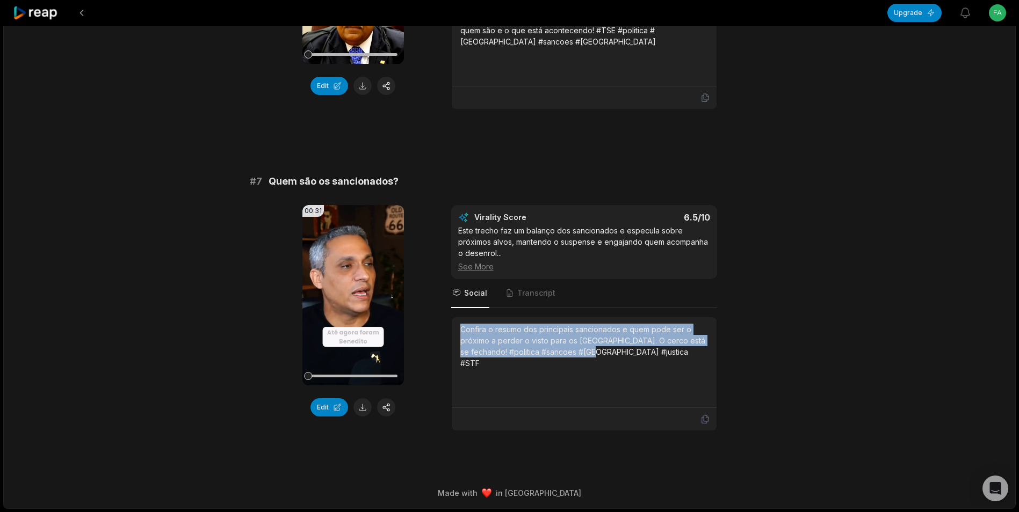
drag, startPoint x: 461, startPoint y: 331, endPoint x: 603, endPoint y: 363, distance: 144.9
click at [603, 363] on div "Confira o resumo dos principais sancionados e quem pode ser o próximo a perder …" at bounding box center [584, 362] width 248 height 77
copy div "Confira o resumo dos principais sancionados e quem pode ser o próximo a perder …"
